Goal: Transaction & Acquisition: Purchase product/service

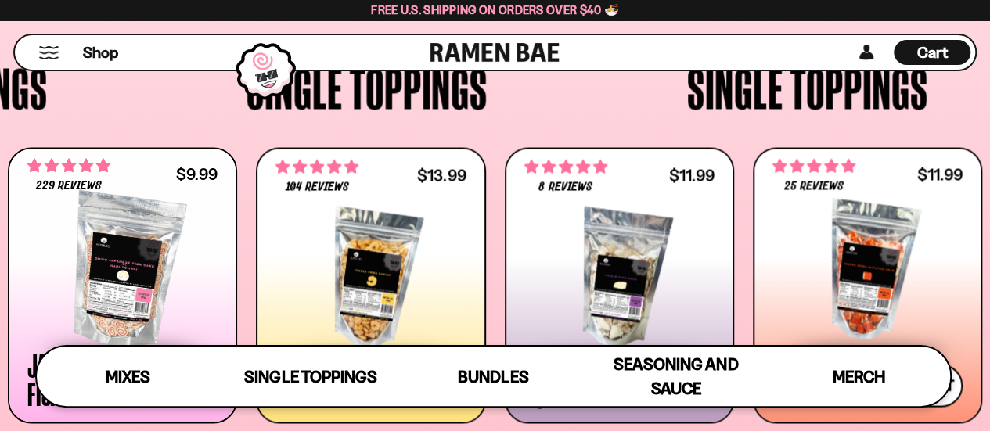
scroll to position [132, 0]
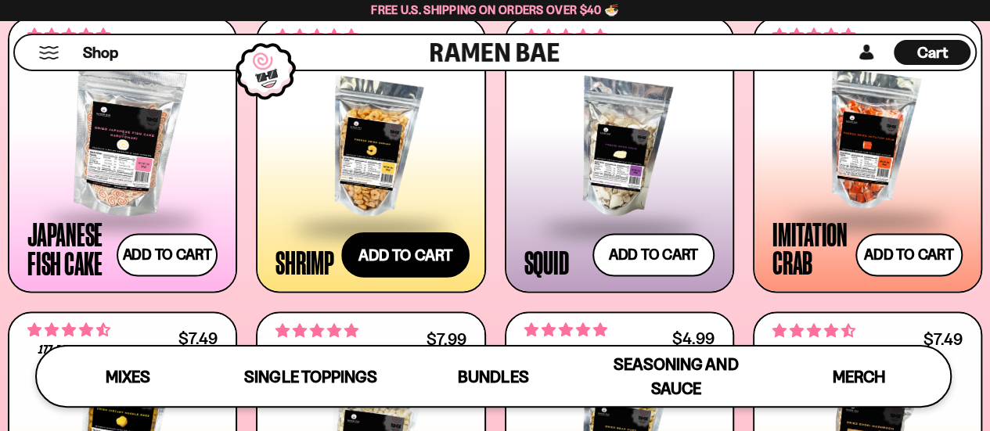
click at [390, 240] on button "Add to cart Add ― Regular price $13.99 Regular price Sale price $13.99 Unit pri…" at bounding box center [405, 254] width 128 height 45
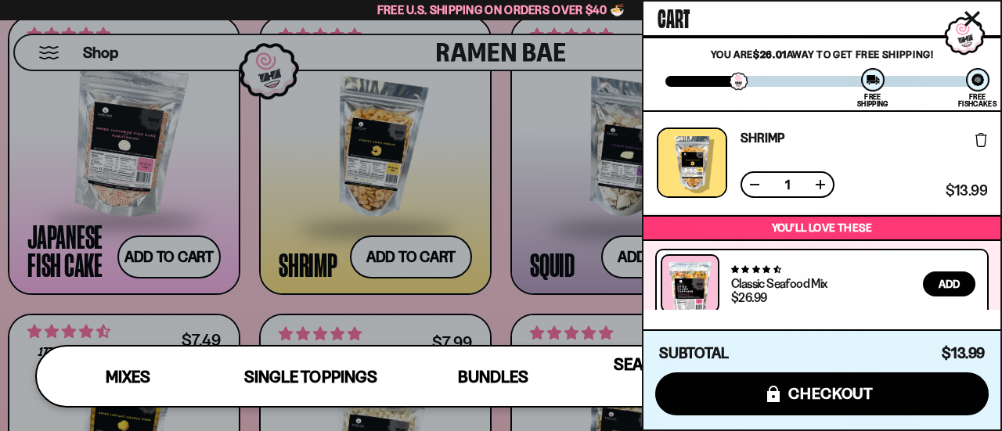
click at [973, 20] on icon "Close cart" at bounding box center [972, 19] width 14 height 14
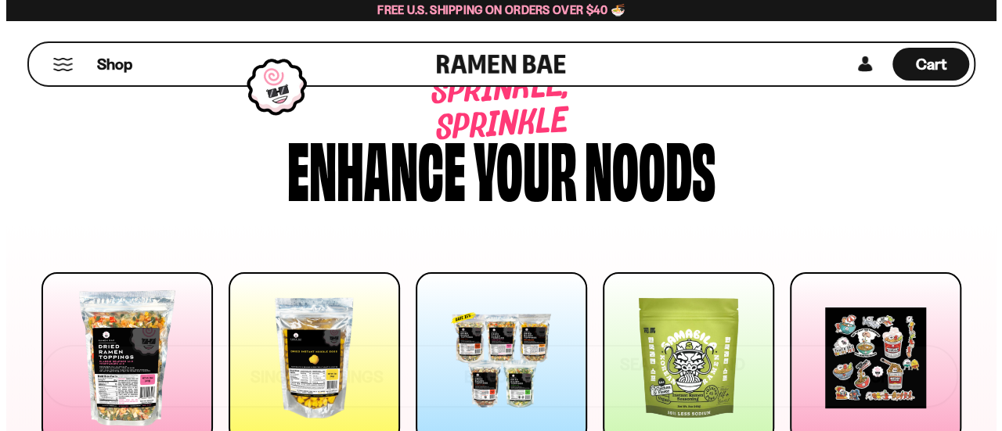
scroll to position [0, 0]
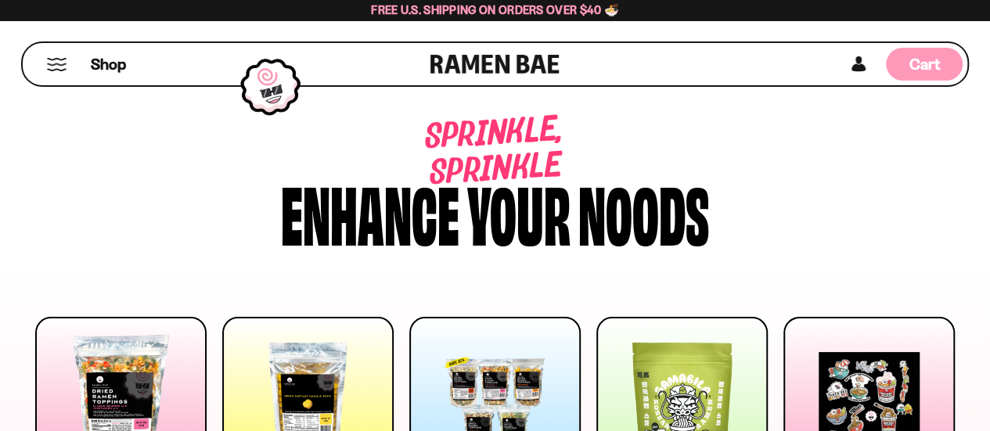
click at [950, 59] on div "Cart D0381C2F-513E-4F90-8A41-6F0A75DCBAAA" at bounding box center [924, 64] width 77 height 33
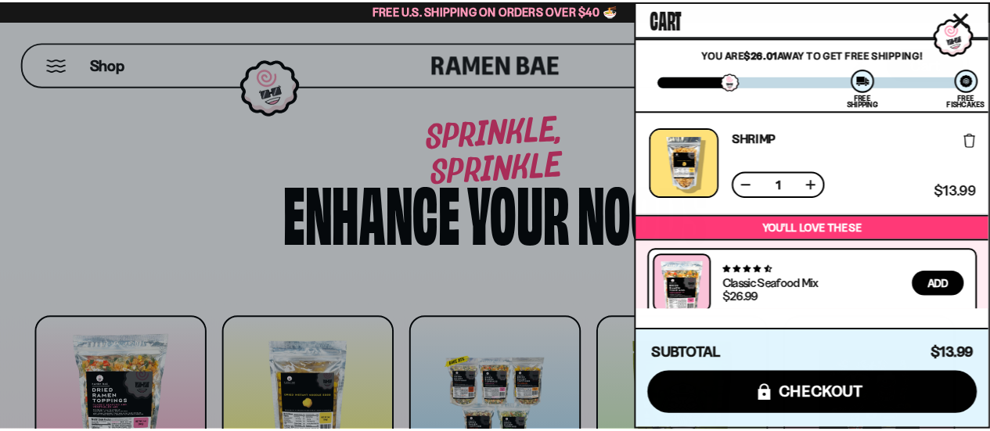
scroll to position [185, 0]
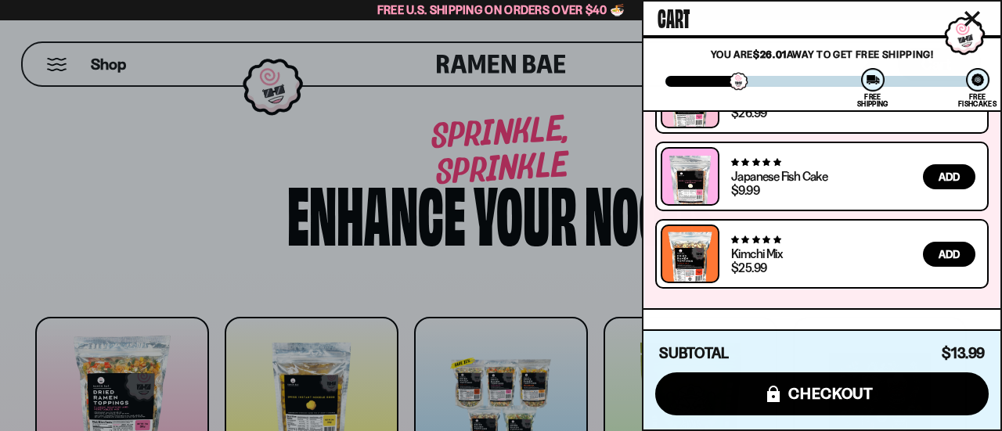
click at [974, 19] on icon "Close cart" at bounding box center [972, 19] width 14 height 14
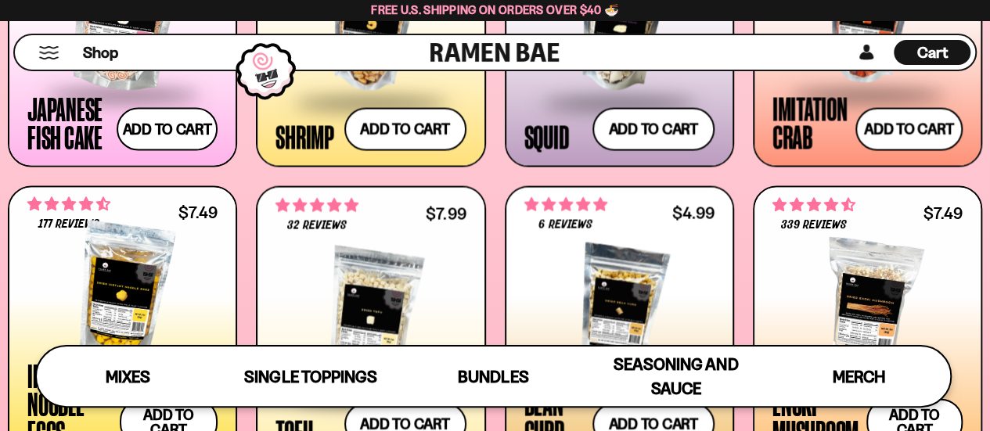
scroll to position [1566, 0]
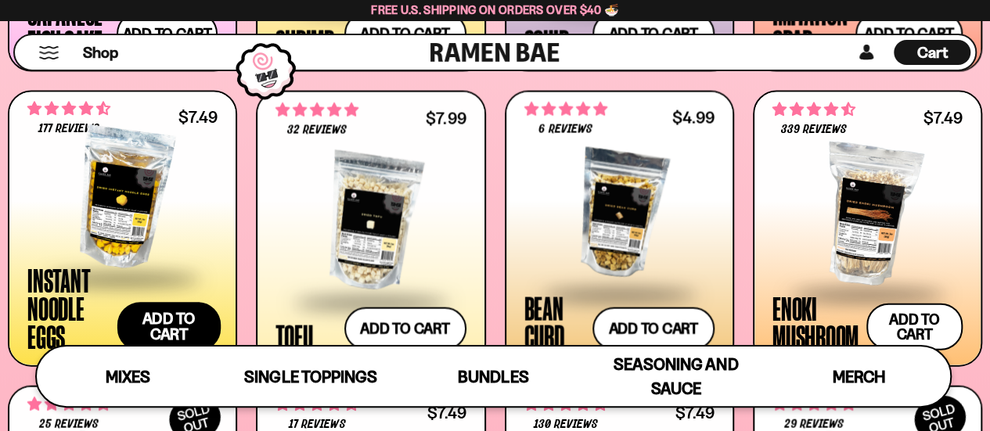
click at [153, 325] on button "Add to cart Add ― Regular price $7.49 Regular price Sale price $7.49 Unit price…" at bounding box center [168, 326] width 103 height 49
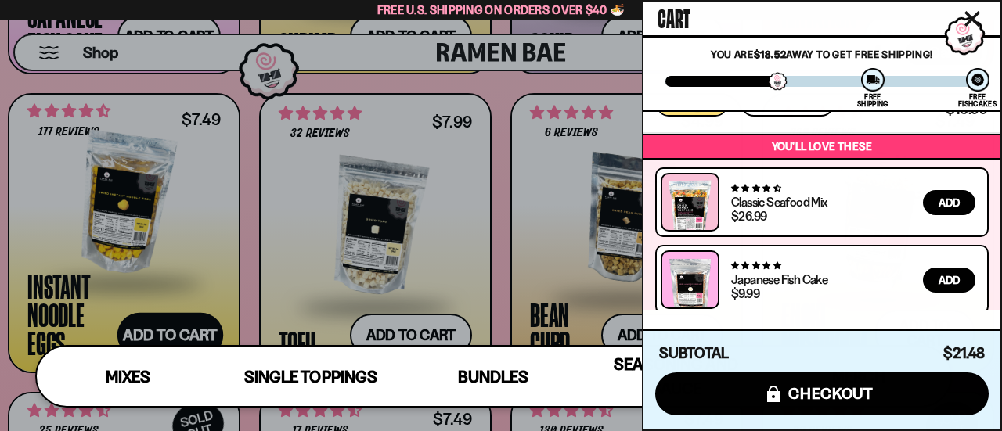
scroll to position [288, 0]
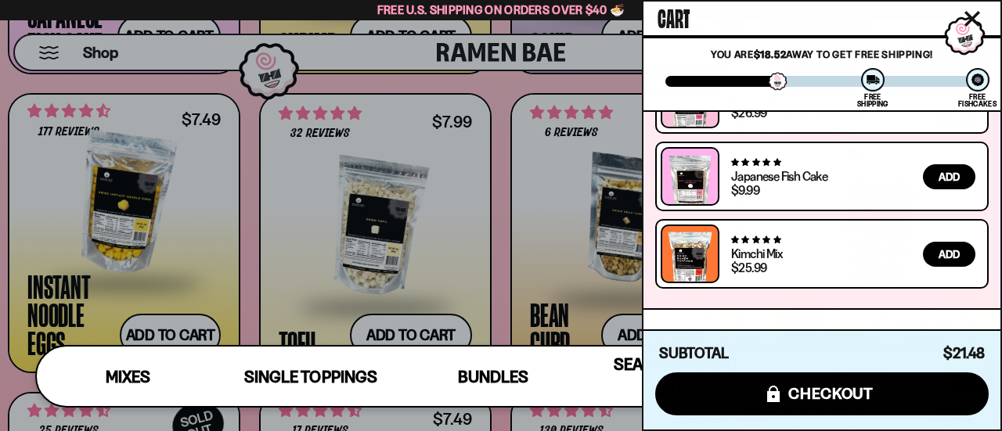
click at [972, 20] on icon "Close cart" at bounding box center [972, 19] width 14 height 14
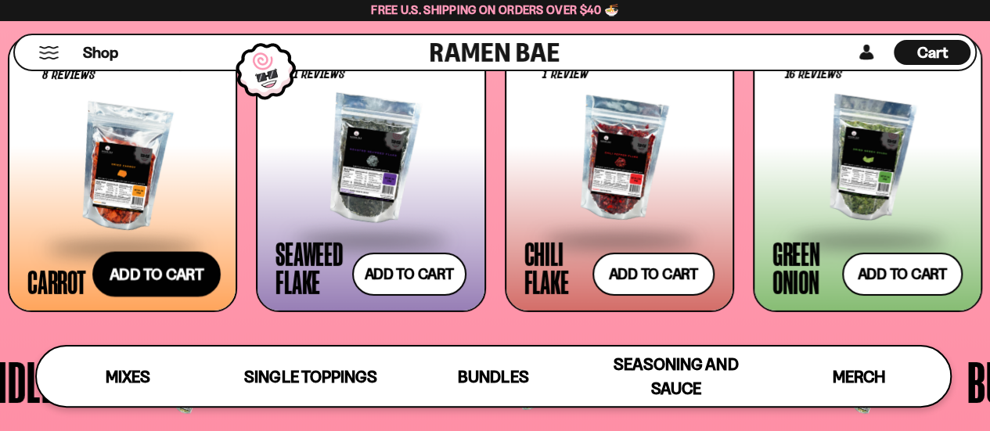
click at [132, 283] on button "Add to cart Add ― Regular price $4.99 Regular price Sale price $4.99 Unit price…" at bounding box center [156, 273] width 128 height 45
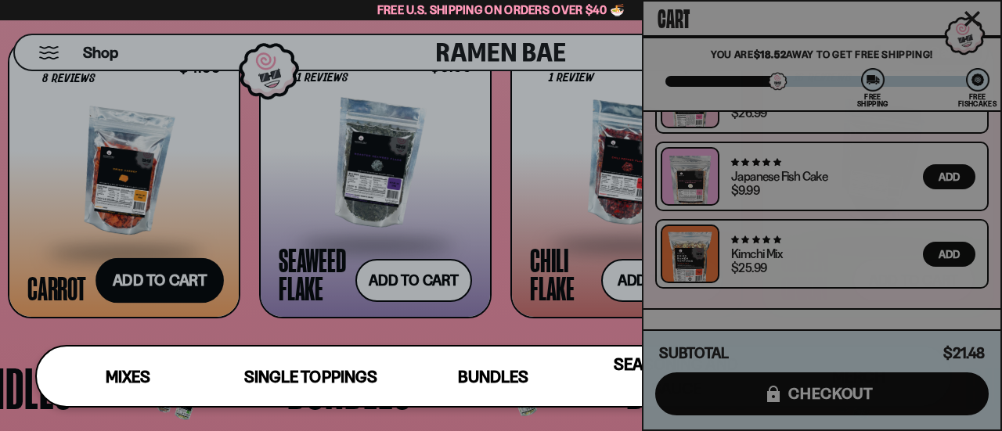
scroll to position [391, 0]
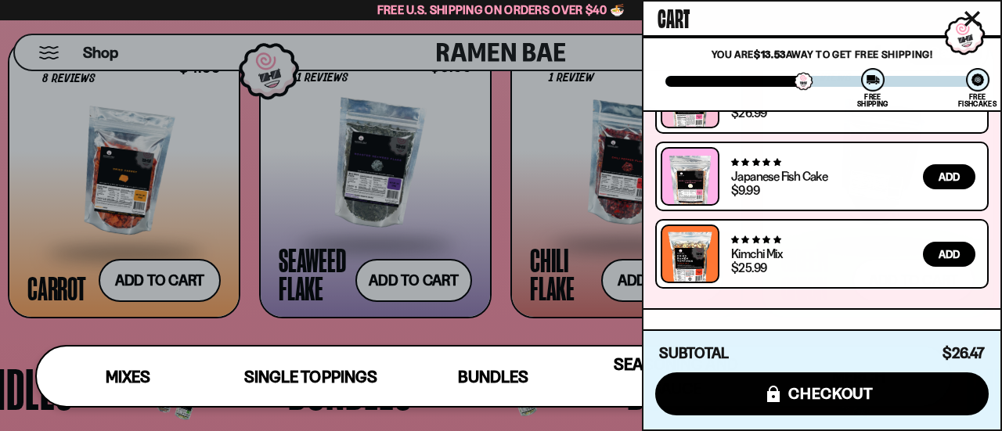
click at [968, 17] on icon "Close cart" at bounding box center [972, 19] width 16 height 16
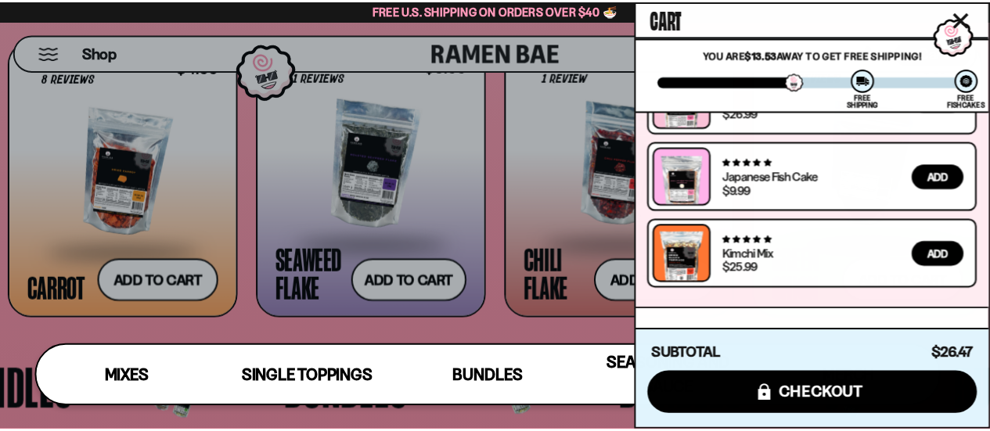
scroll to position [2506, 0]
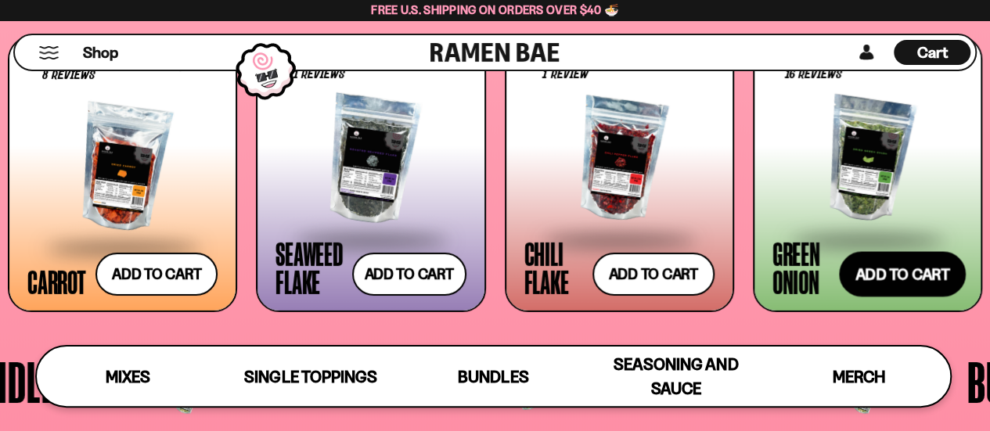
click at [932, 264] on button "Add to cart Add ― Regular price $3.49 Regular price Sale price $3.49 Unit price…" at bounding box center [902, 273] width 127 height 45
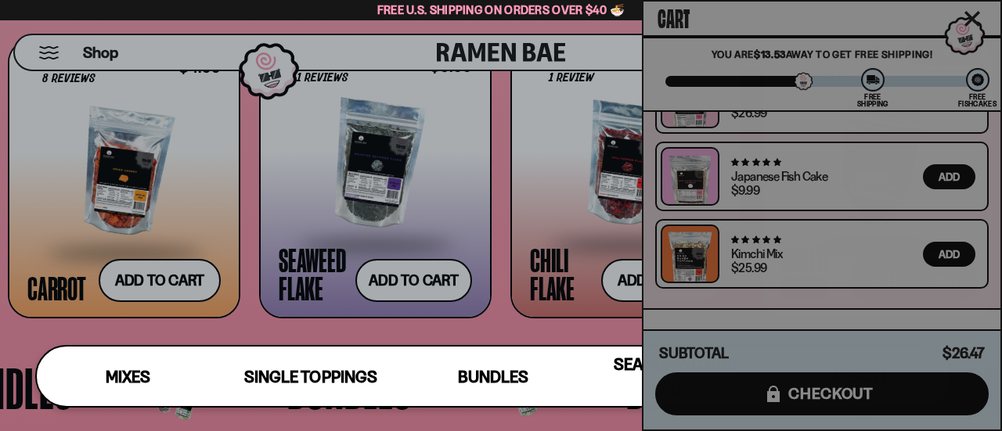
scroll to position [495, 0]
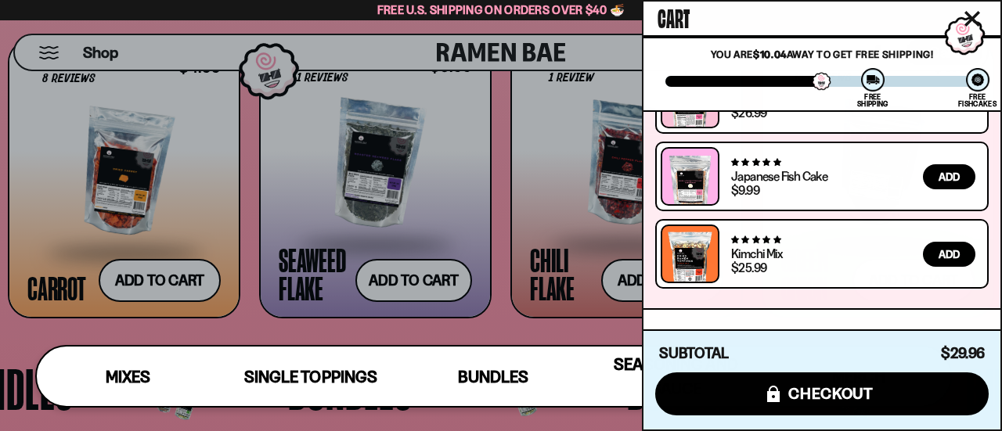
click at [971, 22] on icon "Close cart" at bounding box center [972, 19] width 14 height 14
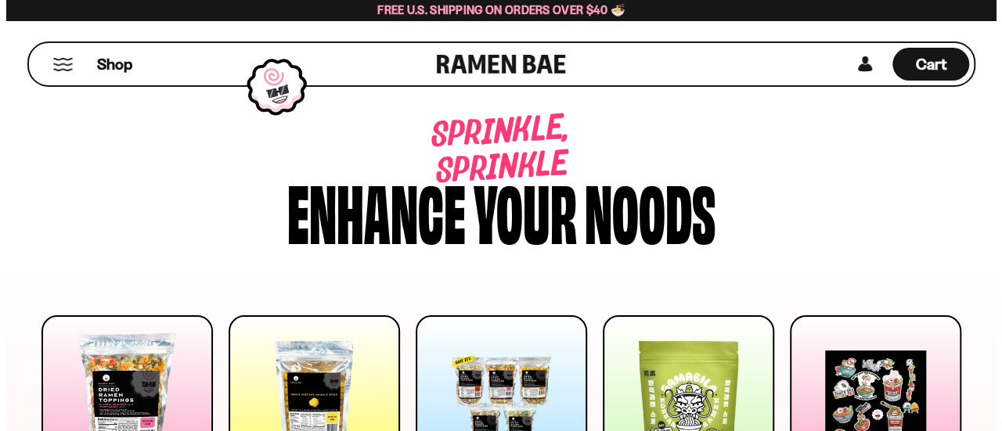
scroll to position [0, 0]
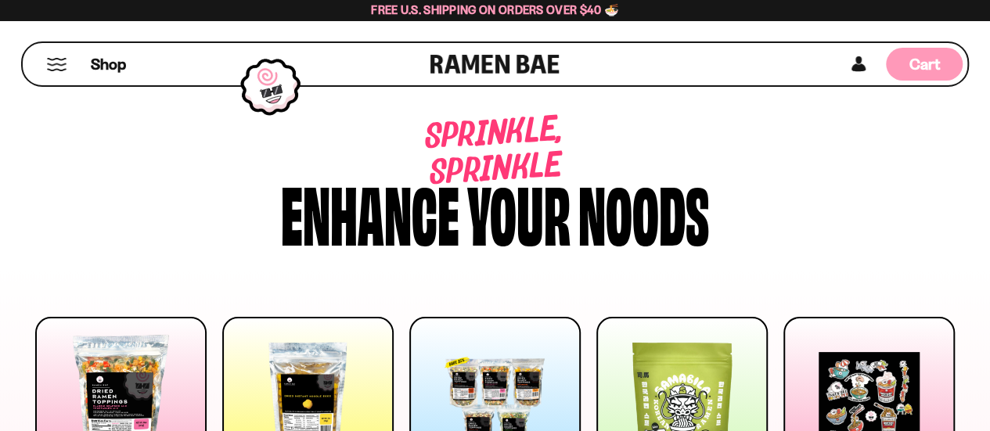
click at [932, 59] on span "Cart" at bounding box center [925, 64] width 31 height 19
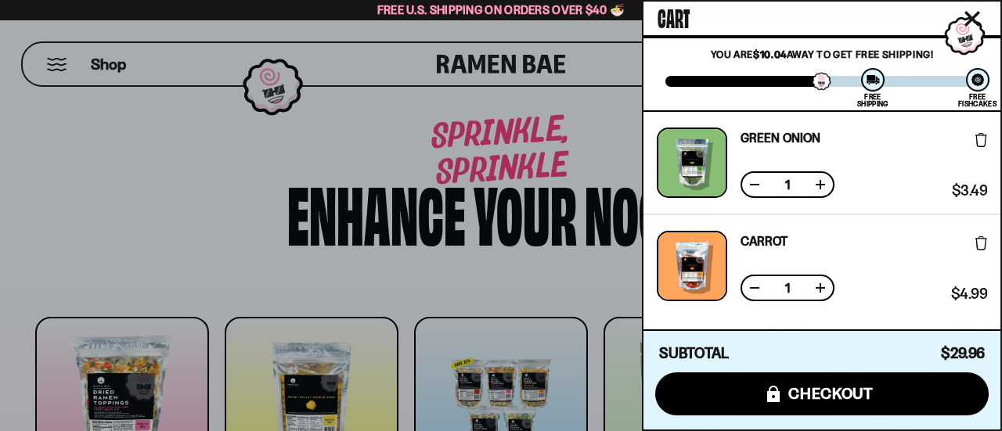
click at [709, 82] on div at bounding box center [743, 81] width 157 height 11
click at [975, 16] on icon "Close cart" at bounding box center [972, 19] width 14 height 14
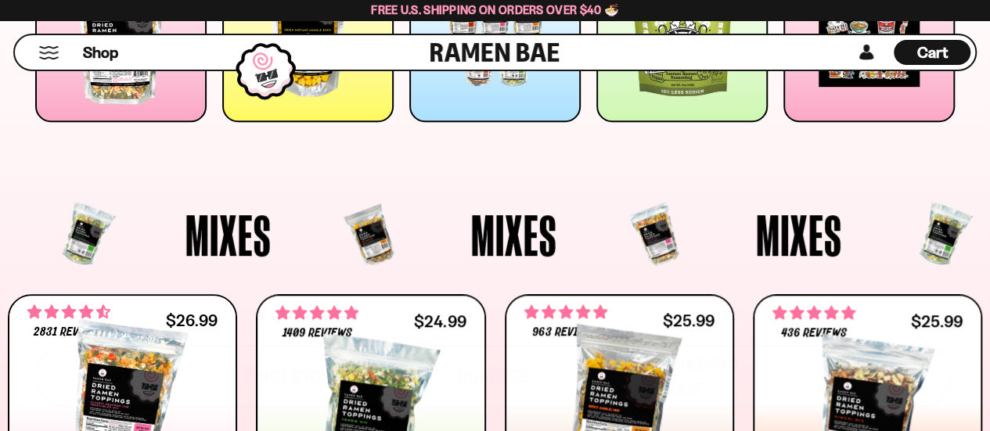
scroll to position [391, 0]
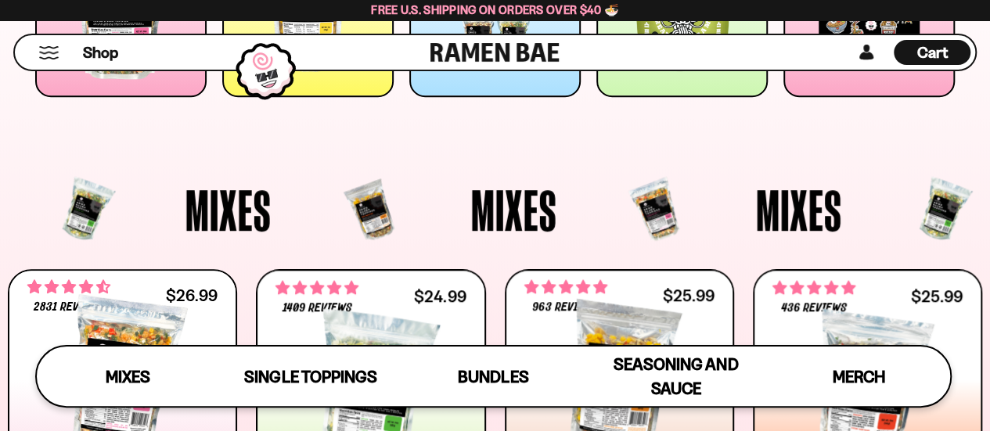
click at [308, 81] on div "Shop Cart D0381C2F-513E-4F90-8A41-6F0A75DCBAAA" at bounding box center [495, 52] width 990 height 64
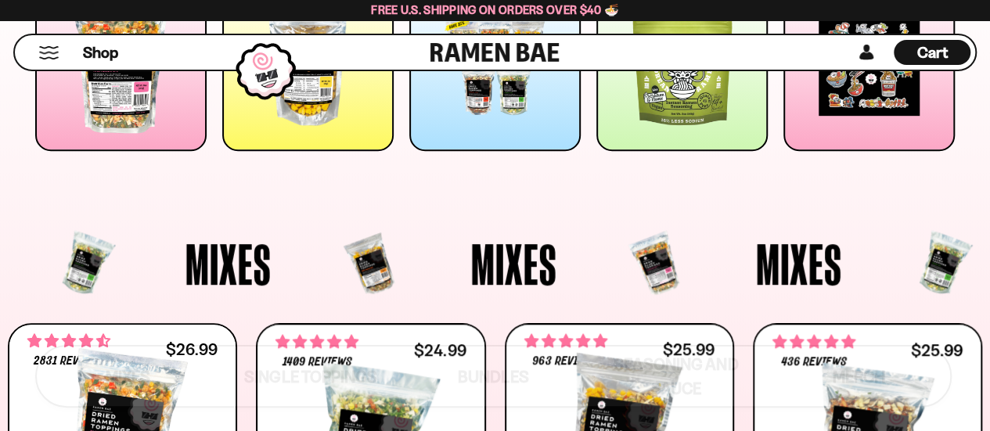
scroll to position [313, 0]
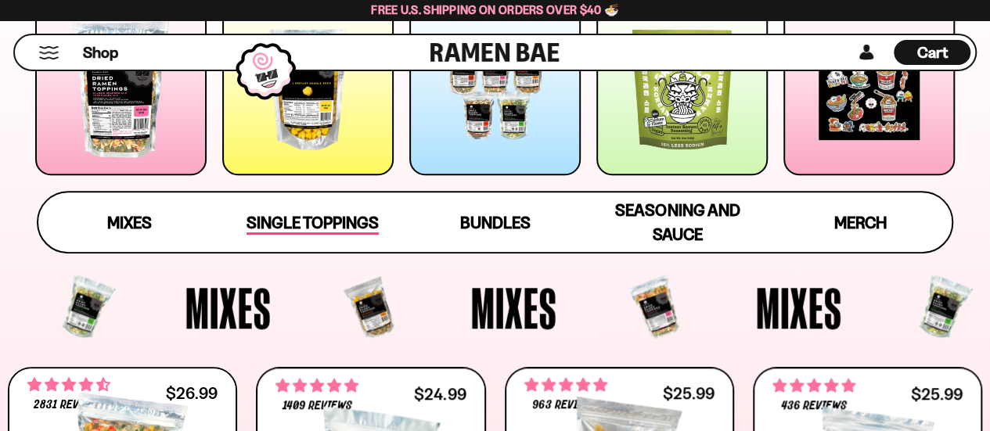
click at [333, 220] on span "Single Toppings" at bounding box center [313, 224] width 132 height 22
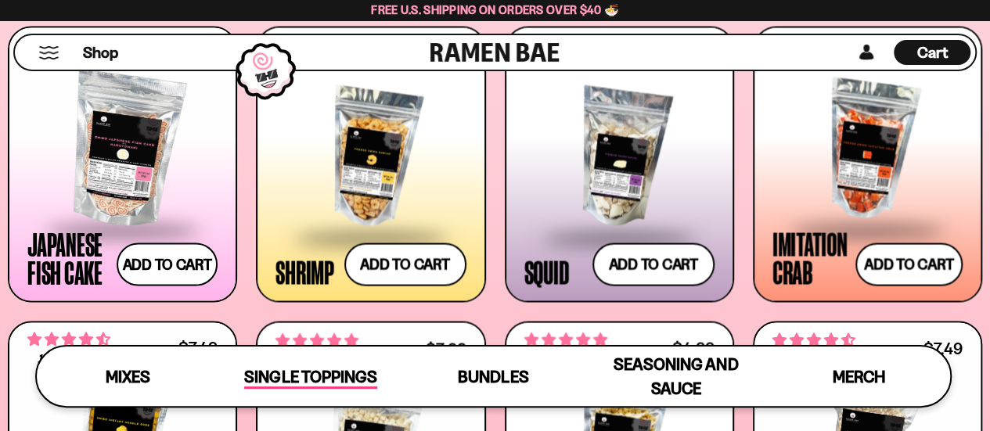
scroll to position [1364, 0]
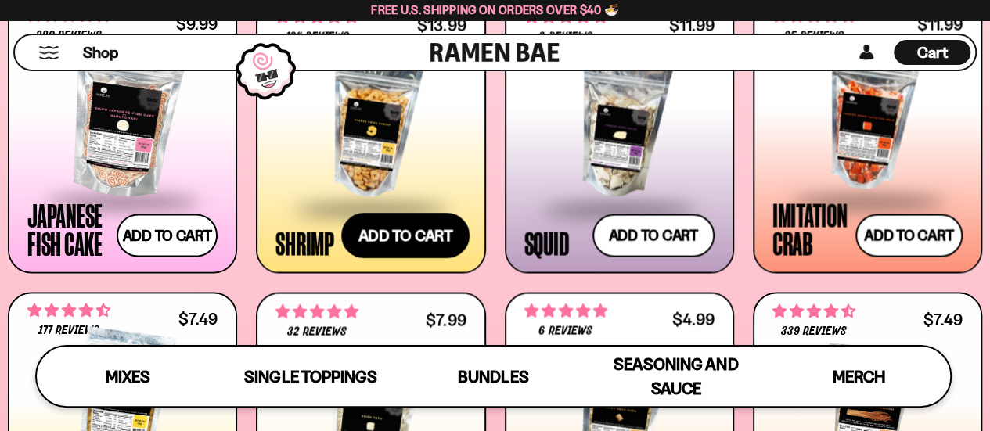
click at [407, 223] on button "Add to cart Add ― Regular price $13.99 Regular price Sale price $13.99 Unit pri…" at bounding box center [405, 234] width 128 height 45
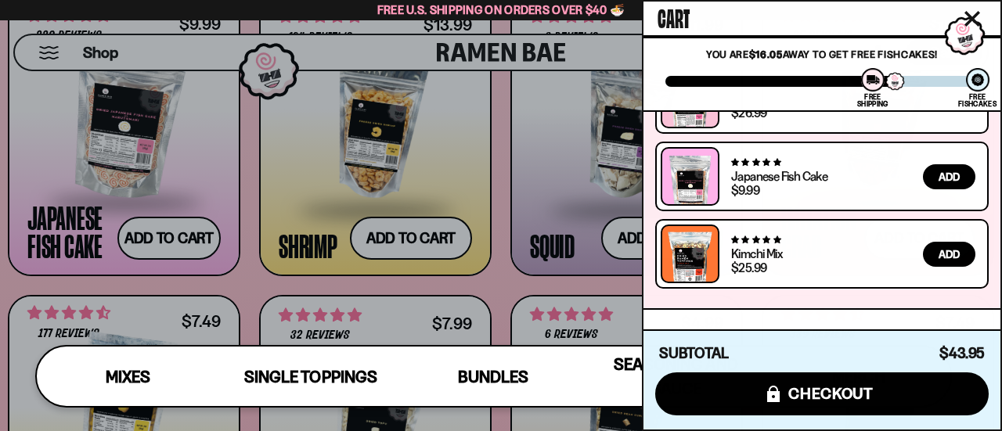
scroll to position [0, 0]
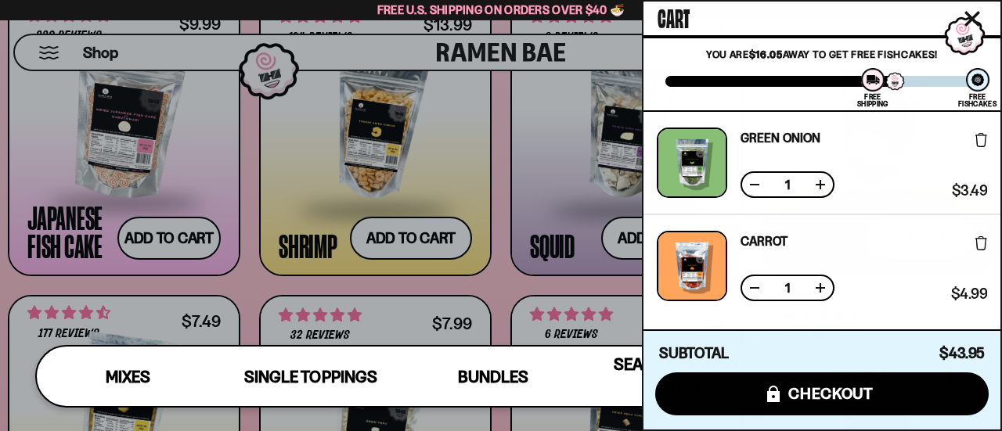
click at [976, 15] on icon "Close cart" at bounding box center [972, 19] width 14 height 14
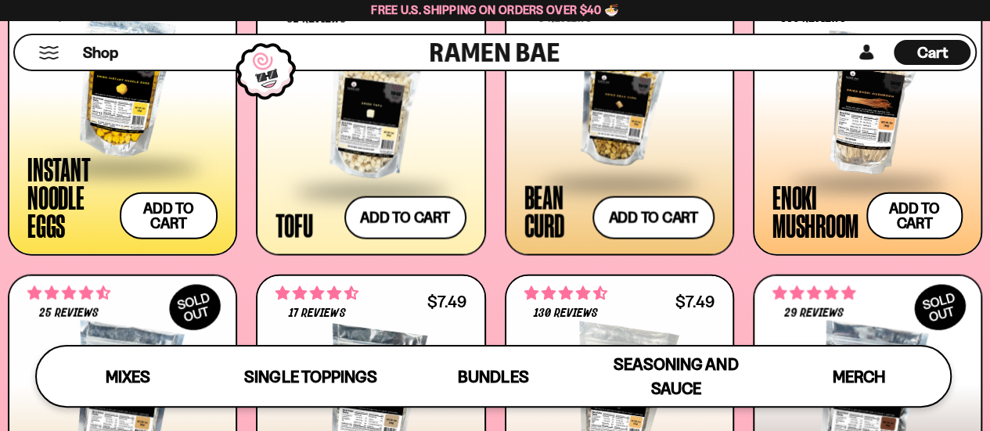
scroll to position [1678, 0]
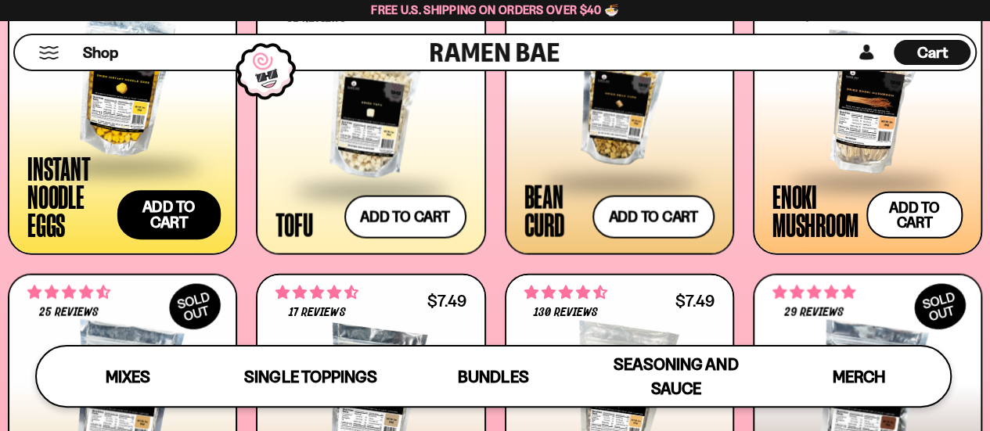
click at [160, 211] on button "Add to cart Add ― Regular price $7.49 Regular price Sale price $7.49 Unit price…" at bounding box center [168, 214] width 103 height 49
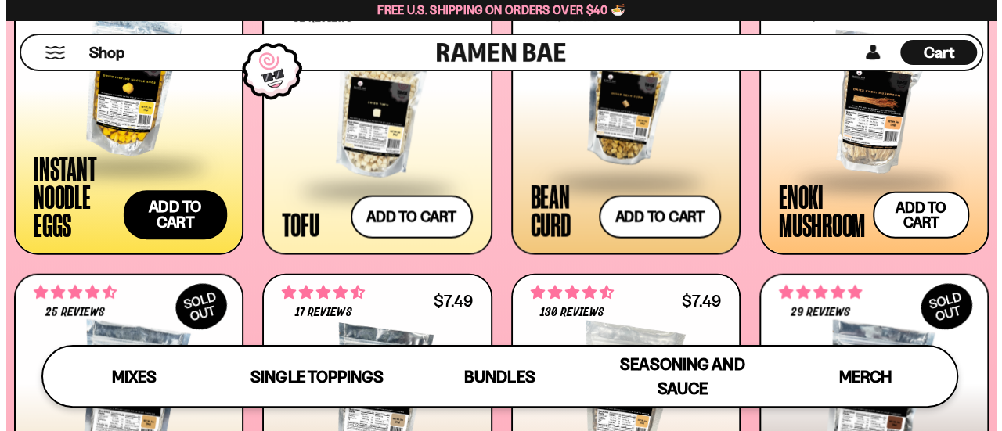
scroll to position [1692, 0]
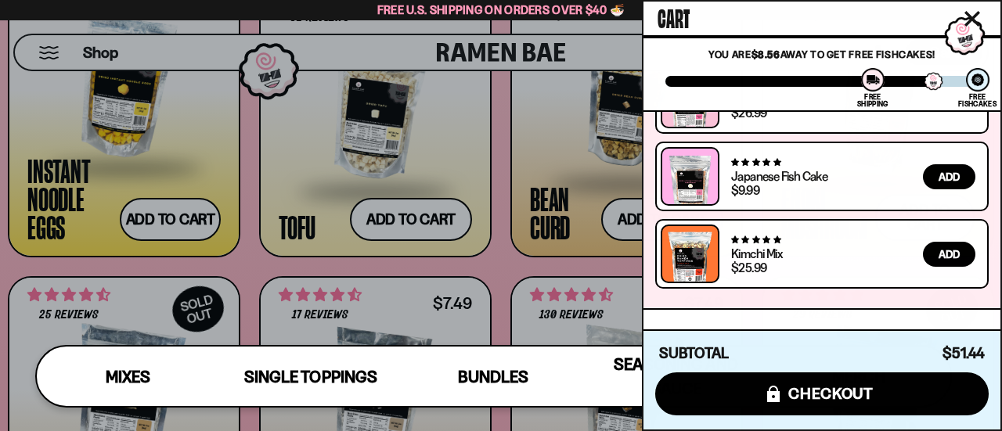
click at [974, 13] on icon "Close cart" at bounding box center [972, 19] width 16 height 16
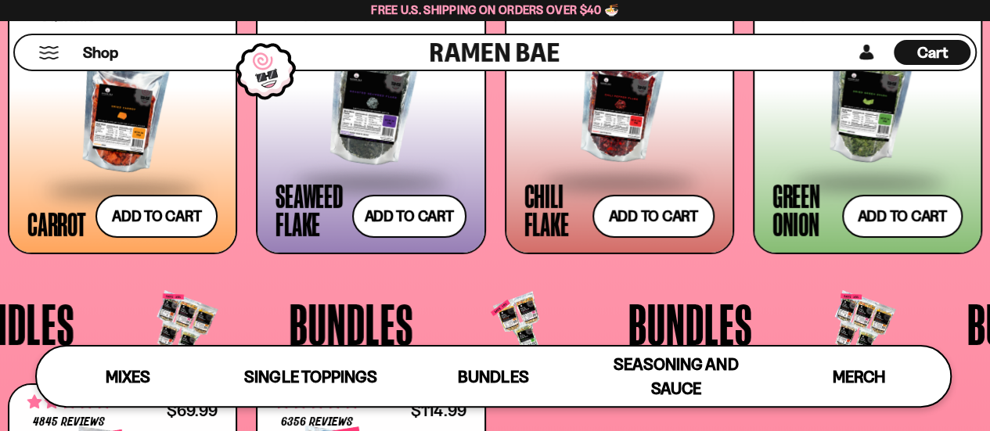
scroll to position [2539, 0]
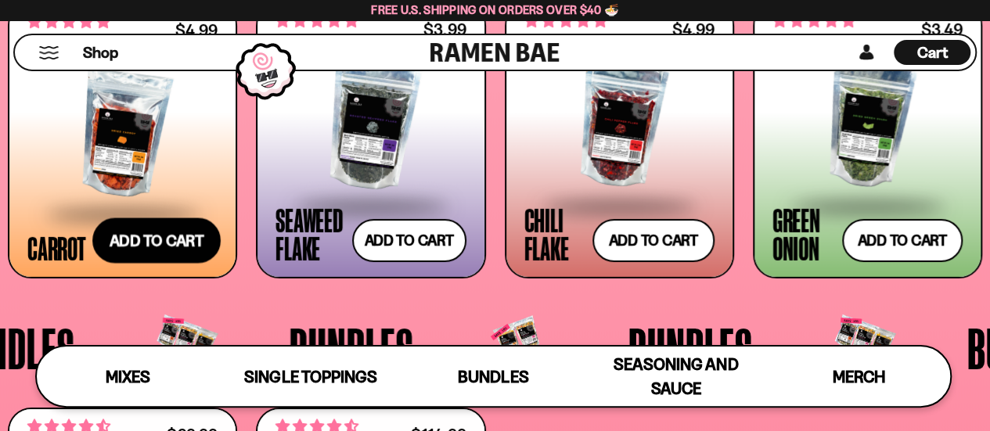
click at [143, 236] on button "Add to cart Add ― Regular price $4.99 Regular price Sale price $4.99 Unit price…" at bounding box center [156, 240] width 128 height 45
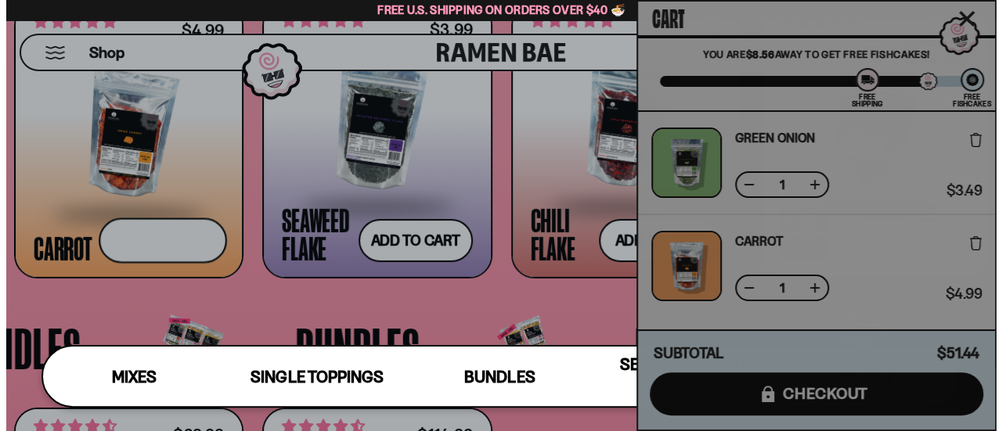
scroll to position [2564, 0]
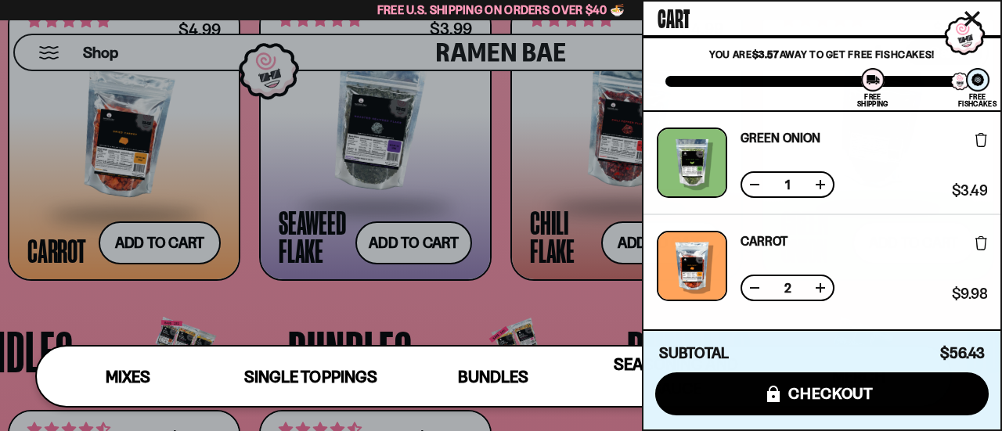
click at [753, 285] on button at bounding box center [755, 288] width 16 height 16
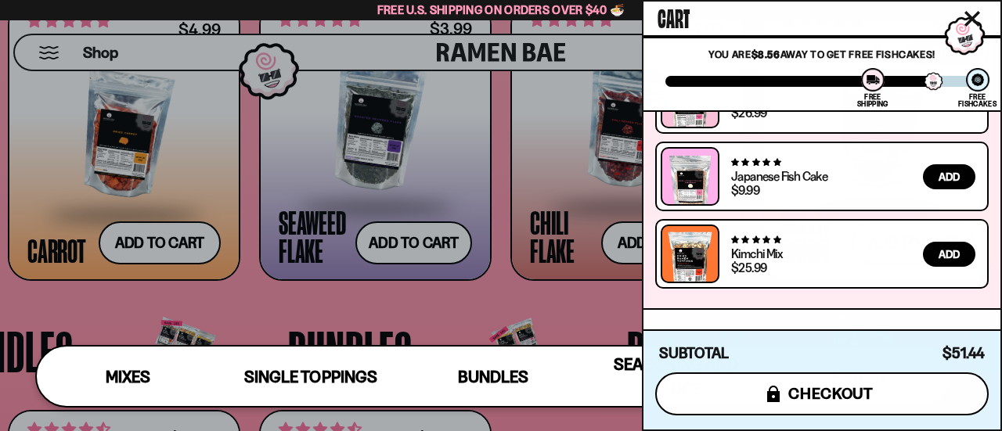
click at [836, 391] on span "checkout" at bounding box center [830, 393] width 85 height 17
